Goal: Find specific page/section: Find specific page/section

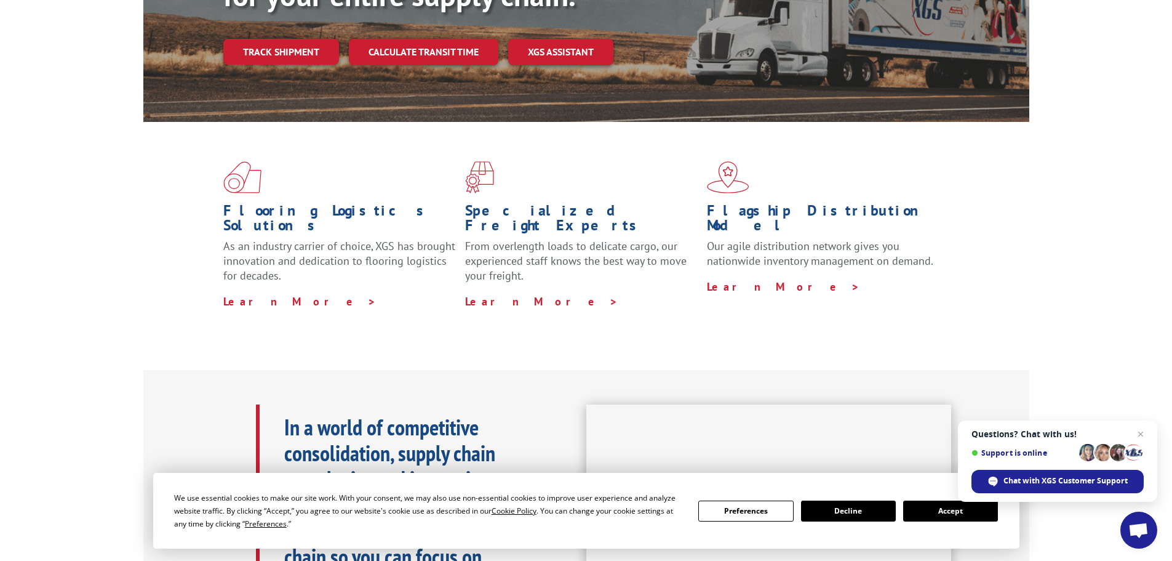
scroll to position [185, 0]
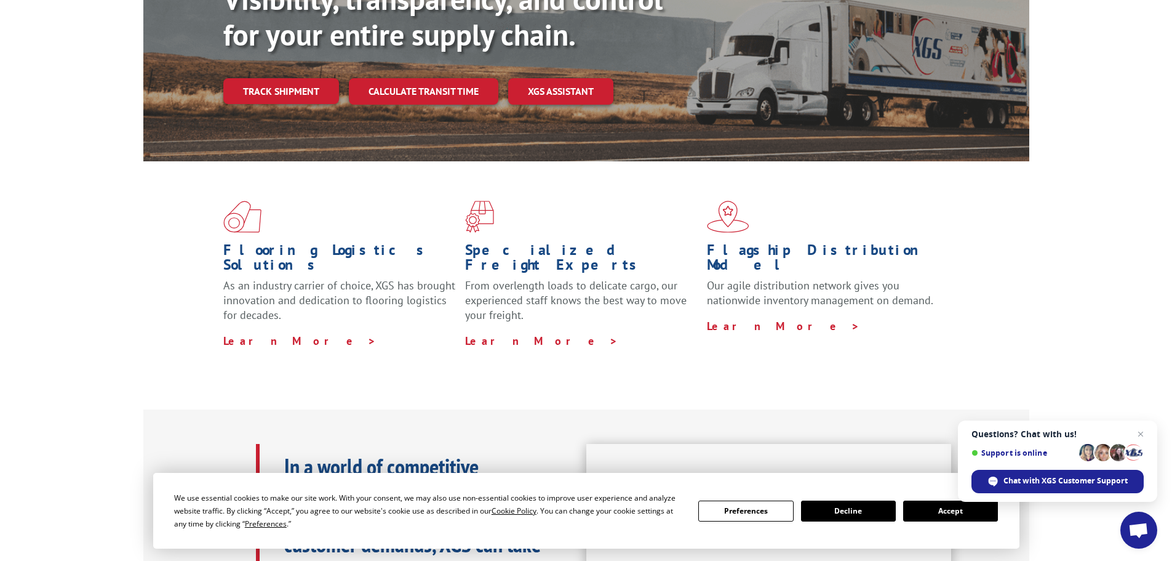
click at [934, 506] on button "Accept" at bounding box center [950, 510] width 95 height 21
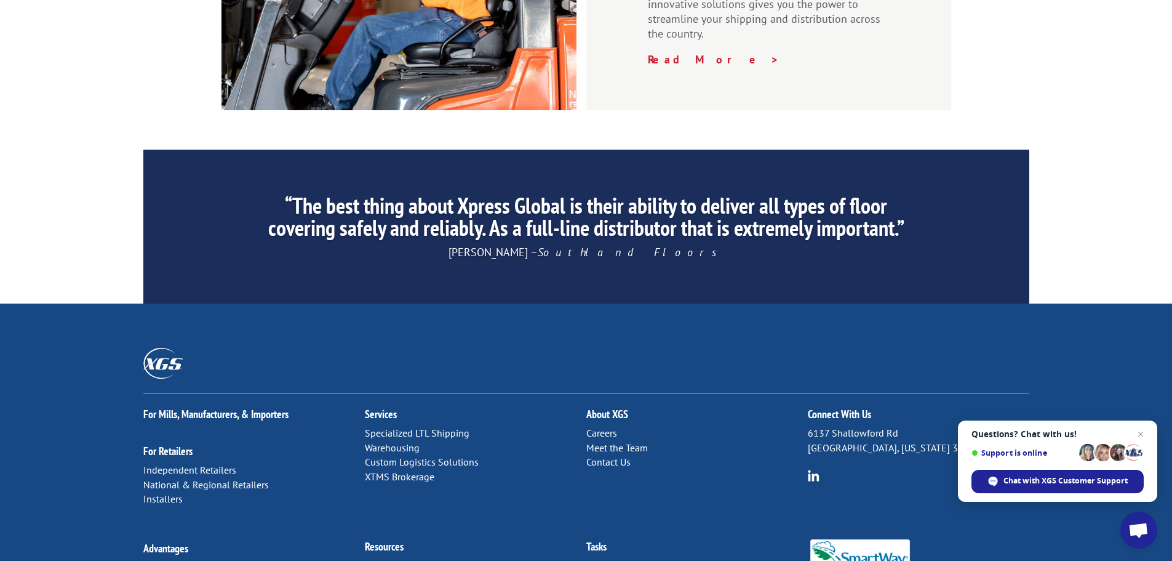
scroll to position [1875, 0]
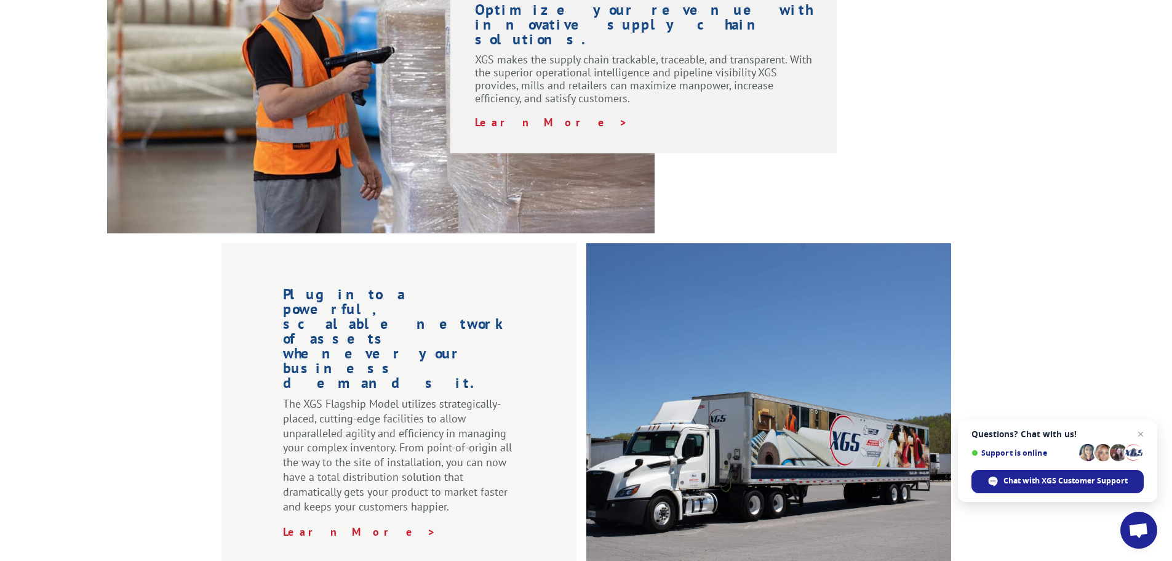
scroll to position [0, 0]
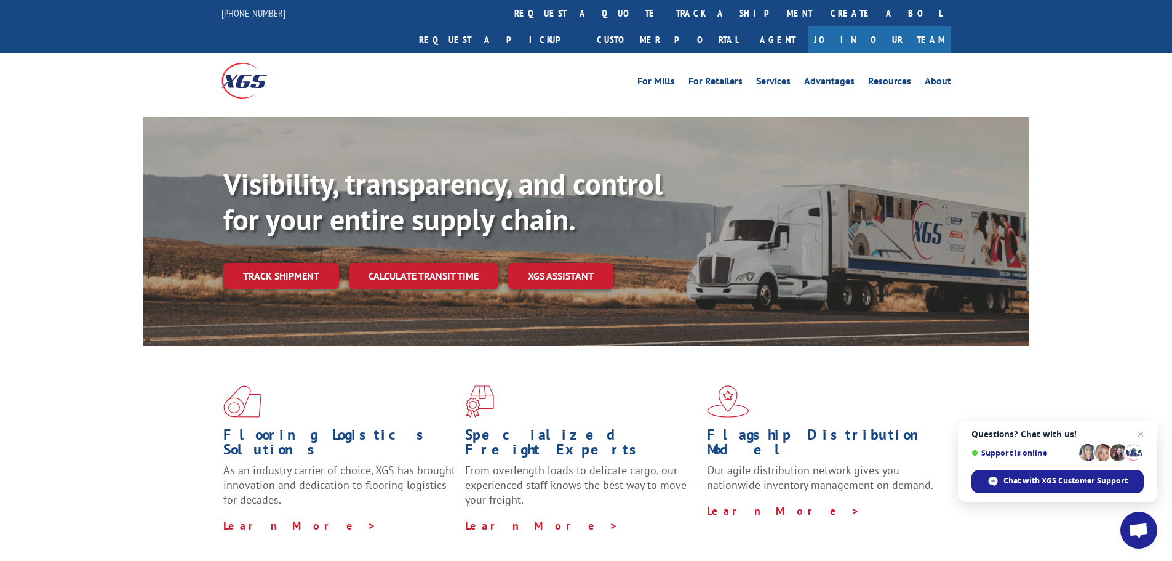
drag, startPoint x: 527, startPoint y: 188, endPoint x: 479, endPoint y: 98, distance: 101.9
drag, startPoint x: 668, startPoint y: 260, endPoint x: 633, endPoint y: 182, distance: 85.1
click at [782, 76] on link "Services" at bounding box center [773, 83] width 34 height 14
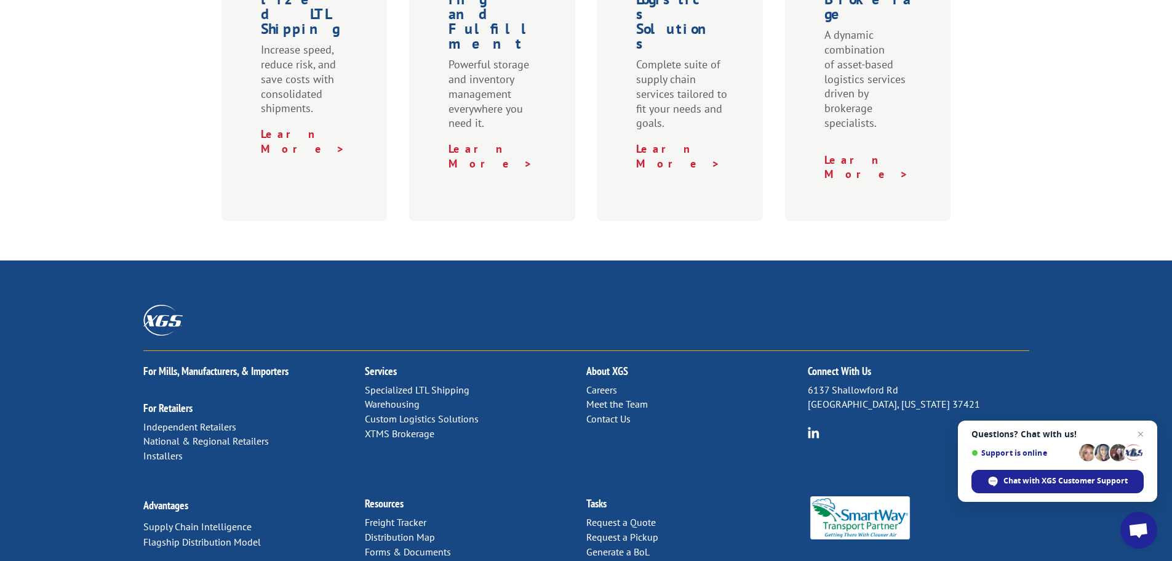
scroll to position [574, 0]
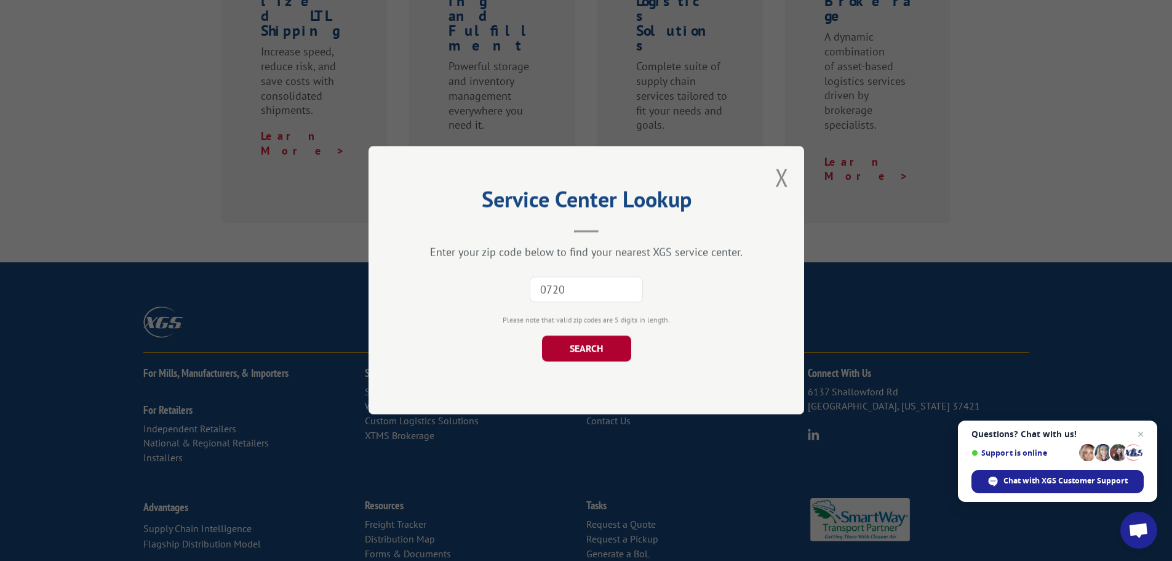
type input "07206"
click button "SEARCH" at bounding box center [586, 349] width 89 height 26
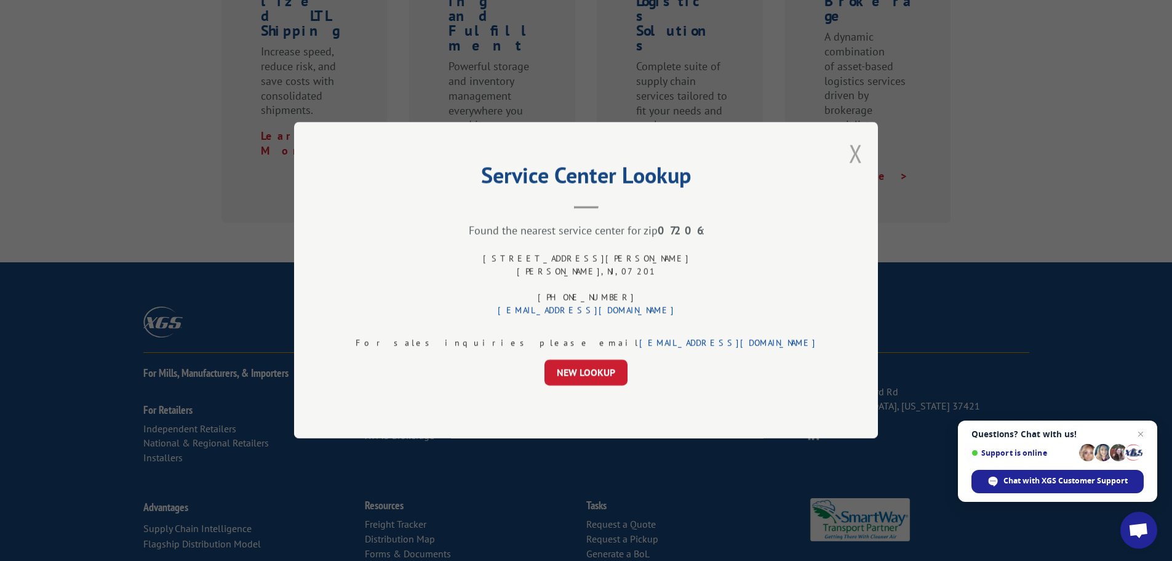
click at [849, 154] on button "Close modal" at bounding box center [856, 153] width 14 height 33
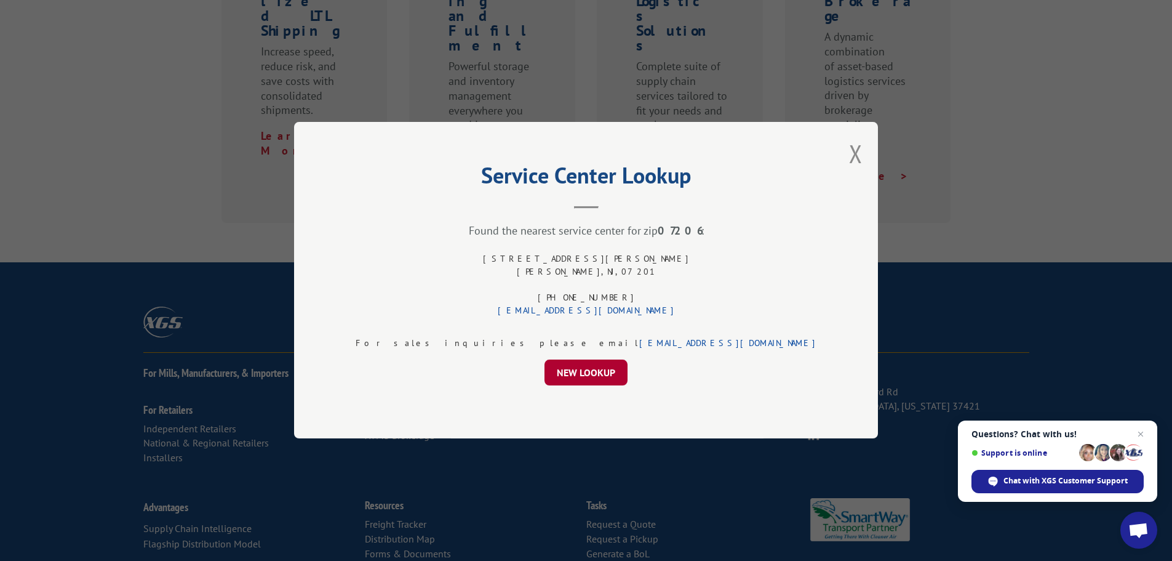
click at [588, 380] on button "NEW LOOKUP" at bounding box center [586, 373] width 83 height 26
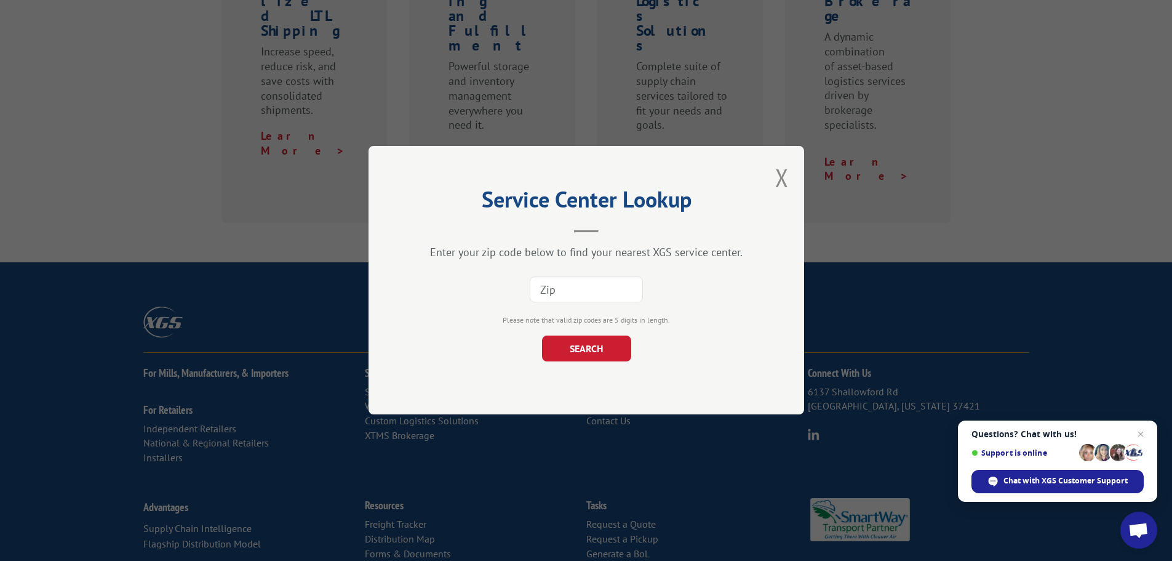
click at [614, 292] on input at bounding box center [586, 290] width 113 height 26
type input "10001"
click button "SEARCH" at bounding box center [586, 349] width 89 height 26
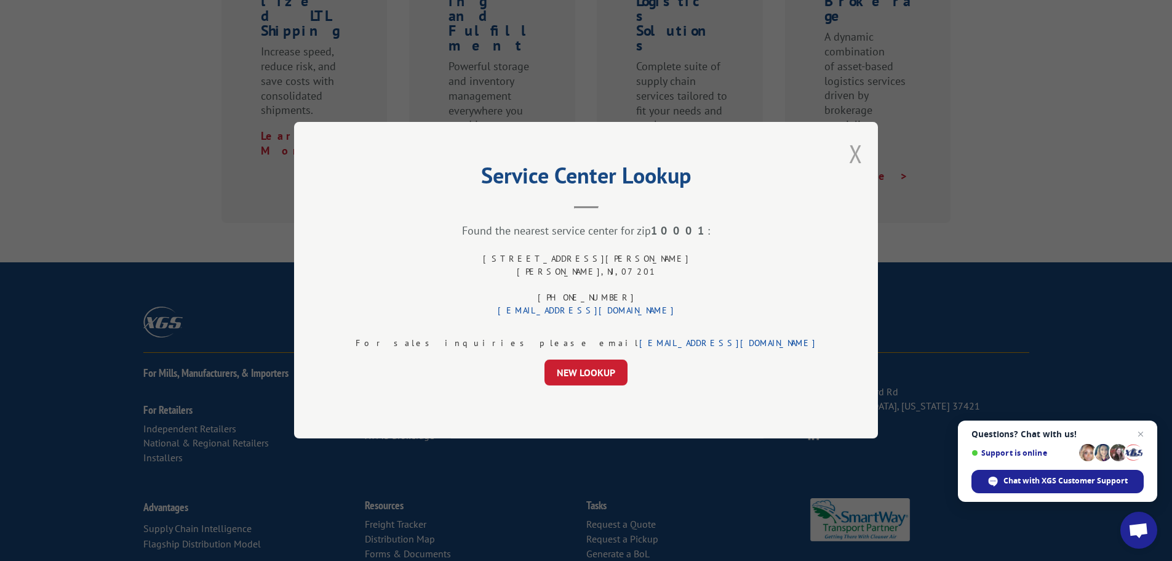
click at [849, 148] on button "Close modal" at bounding box center [856, 153] width 14 height 33
